Goal: Information Seeking & Learning: Learn about a topic

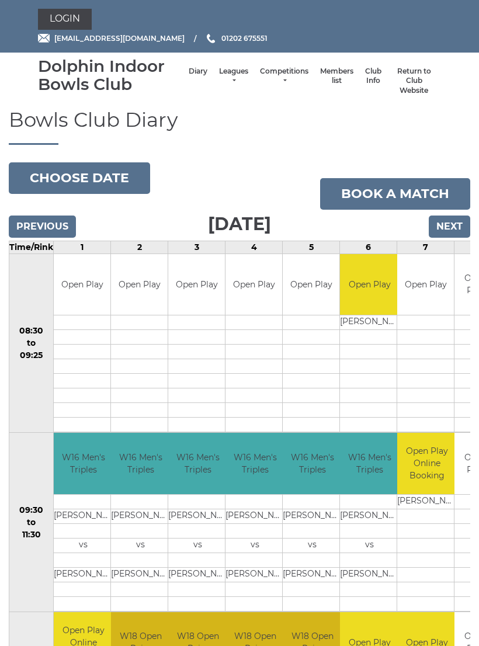
click at [222, 83] on link "Leagues" at bounding box center [233, 76] width 29 height 19
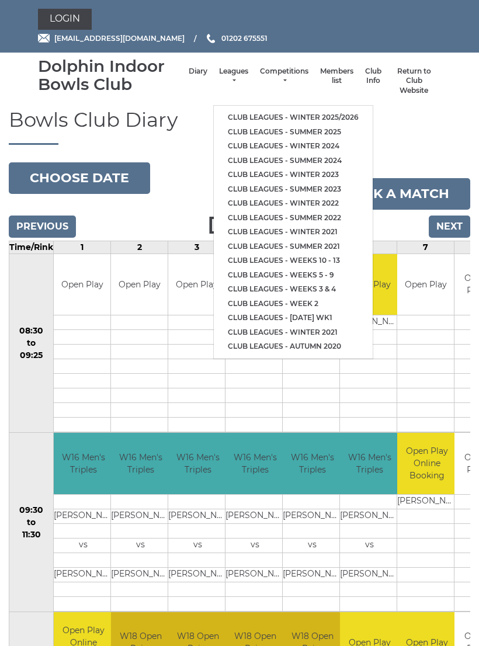
click at [338, 110] on link "Club leagues - Winter 2025/2026" at bounding box center [293, 117] width 159 height 15
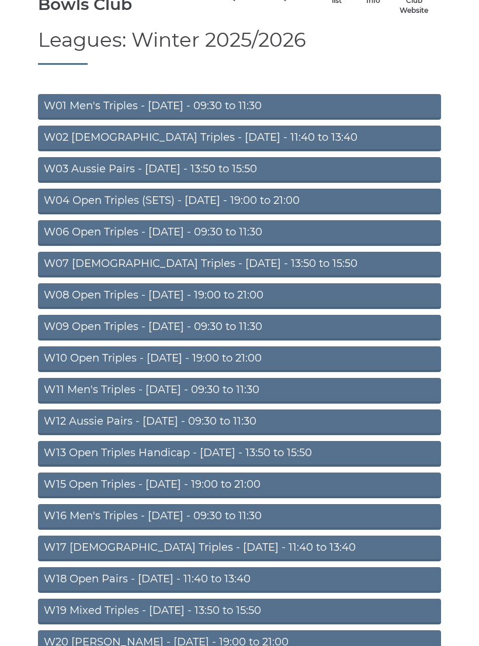
scroll to position [80, 0]
click at [273, 481] on link "W15 Open Triples - [DATE] - 19:00 to 21:00" at bounding box center [239, 485] width 403 height 26
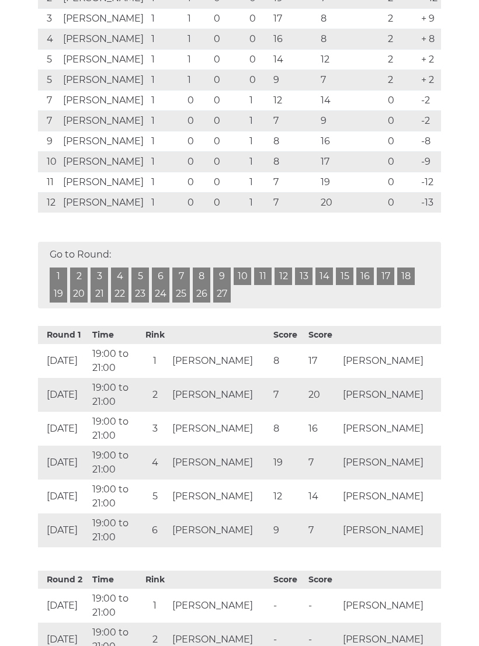
scroll to position [243, 0]
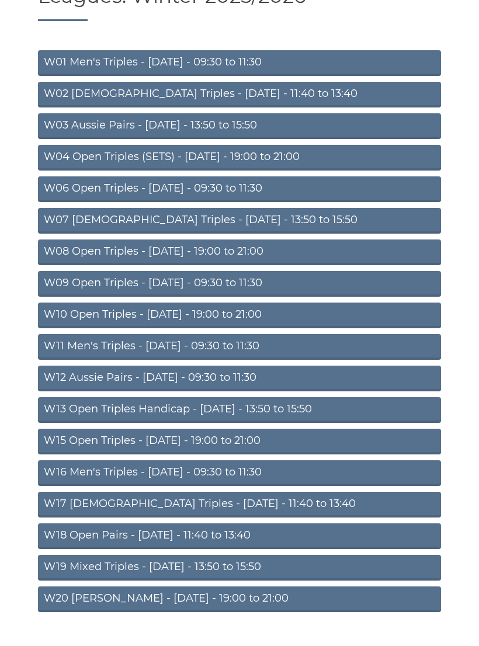
scroll to position [125, 0]
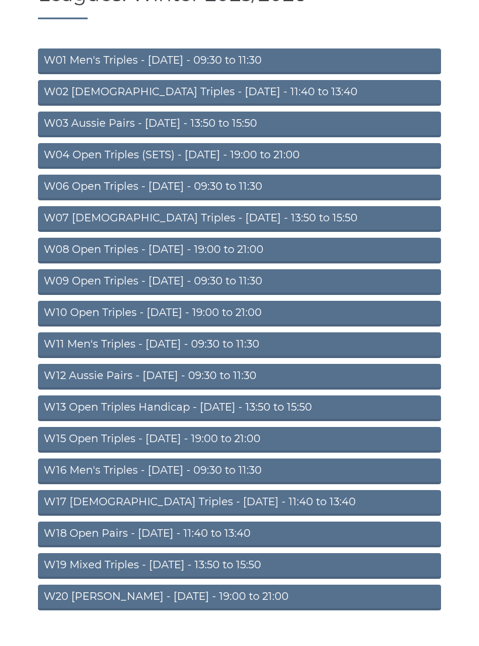
click at [291, 467] on link "W16 Men's Triples - [DATE] - 09:30 to 11:30" at bounding box center [239, 471] width 403 height 26
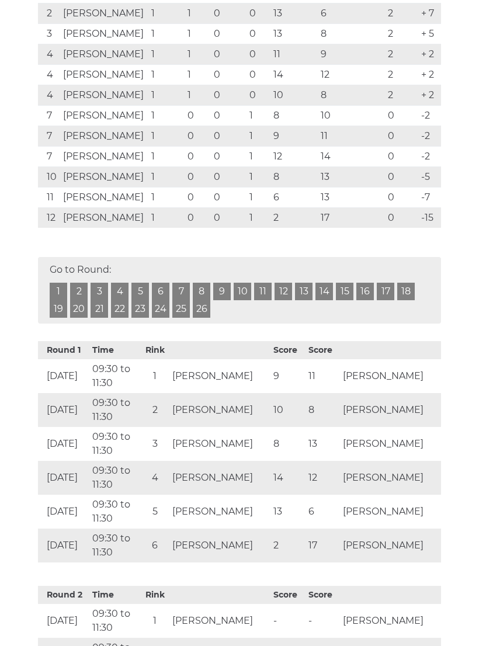
scroll to position [310, 0]
